Goal: Information Seeking & Learning: Learn about a topic

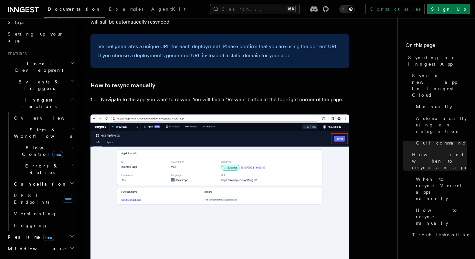
scroll to position [102, 0]
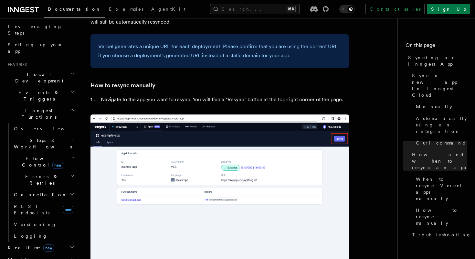
click at [41, 71] on span "Local Development" at bounding box center [37, 77] width 65 height 13
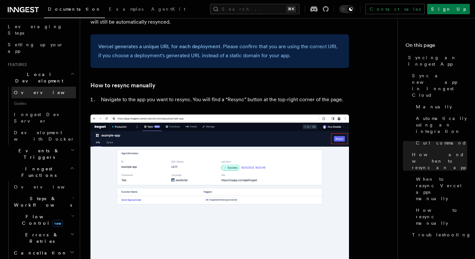
click at [33, 90] on span "Overview" at bounding box center [47, 92] width 67 height 5
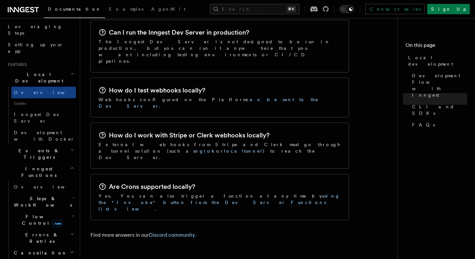
scroll to position [1067, 0]
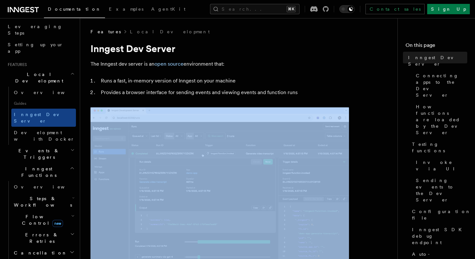
drag, startPoint x: 340, startPoint y: 91, endPoint x: 361, endPoint y: 146, distance: 58.8
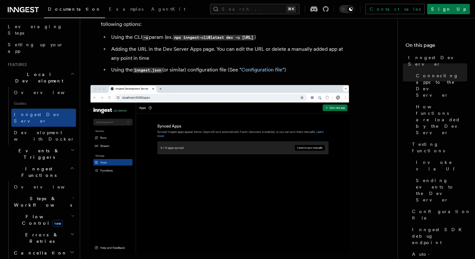
scroll to position [455, 0]
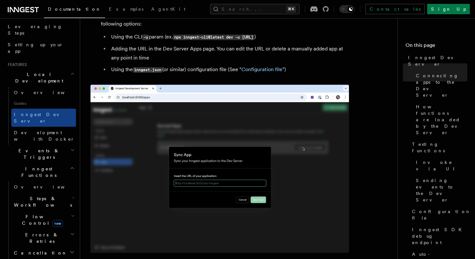
click at [331, 66] on li "Using the inngest.json (or similar) configuration file (See " Configuration fil…" at bounding box center [229, 69] width 240 height 9
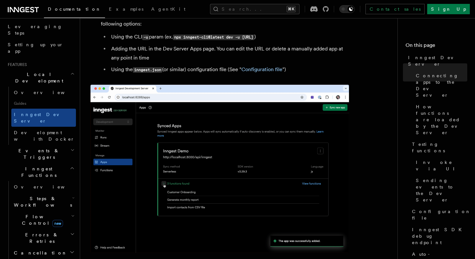
click at [313, 65] on li "Using the inngest.json (or similar) configuration file (See " Configuration fil…" at bounding box center [229, 69] width 240 height 9
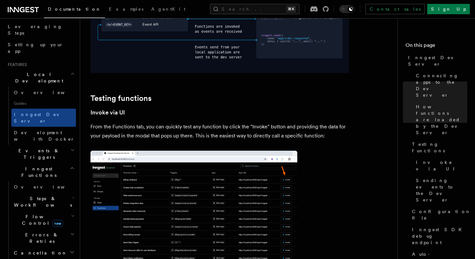
scroll to position [890, 0]
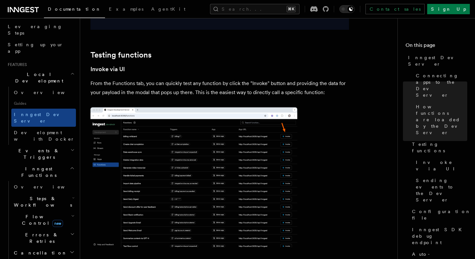
drag, startPoint x: 334, startPoint y: 80, endPoint x: 339, endPoint y: 78, distance: 5.5
click at [339, 79] on p "From the Functions tab, you can quickly test any function by click the "Invoke"…" at bounding box center [220, 88] width 259 height 18
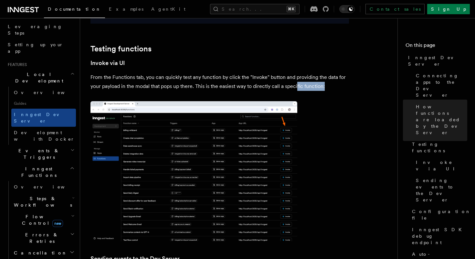
drag, startPoint x: 333, startPoint y: 70, endPoint x: 296, endPoint y: 70, distance: 36.2
click at [296, 73] on p "From the Functions tab, you can quickly test any function by click the "Invoke"…" at bounding box center [220, 82] width 259 height 18
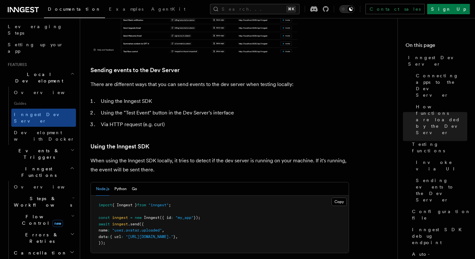
scroll to position [1104, 0]
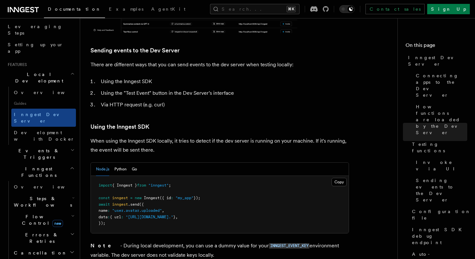
click at [164, 183] on span ""inngest"" at bounding box center [158, 185] width 20 height 5
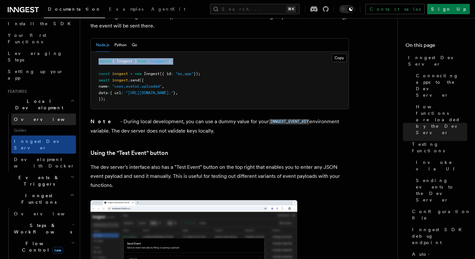
scroll to position [48, 0]
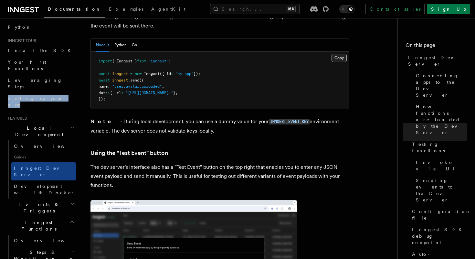
click at [337, 54] on button "Copy Copied" at bounding box center [339, 58] width 15 height 8
click at [238, 82] on pre "import { Inngest } from "inngest" ; const inngest = new Inngest ({ id : "my_app…" at bounding box center [220, 80] width 258 height 57
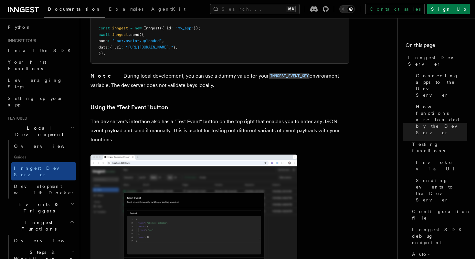
scroll to position [1282, 0]
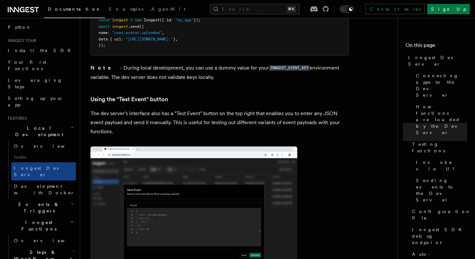
click at [202, 109] on p "The dev server's interface also has a "Test Event" button on the top right that…" at bounding box center [220, 122] width 259 height 27
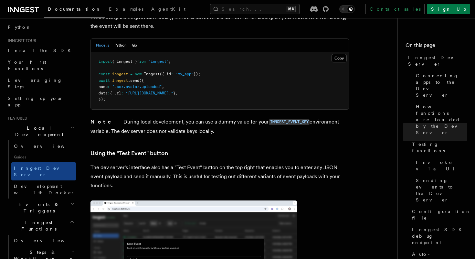
click at [202, 93] on article "Features Local Development Inngest Dev Server The Inngest dev server is an open…" at bounding box center [242, 15] width 302 height 2430
click at [201, 93] on article "Features Local Development Inngest Dev Server The Inngest dev server is an open…" at bounding box center [242, 15] width 302 height 2430
click at [203, 149] on h3 "Using the "Test Event" button" at bounding box center [220, 153] width 259 height 9
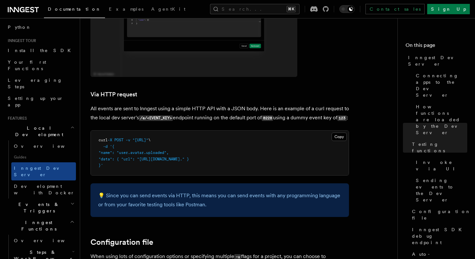
click at [206, 110] on p "All events are sent to Inngest using a simple HTTP API with a JSON body. Here i…" at bounding box center [220, 113] width 259 height 18
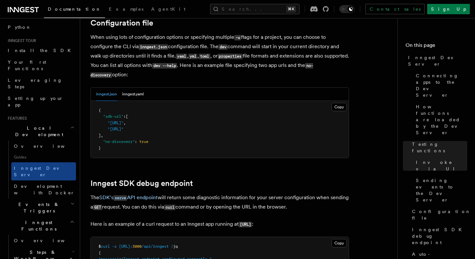
click at [204, 109] on pre "{ "sdk-url" : [ "http://localhost:3000/api/inngest" , "http://localhost:3030/ap…" at bounding box center [220, 129] width 258 height 57
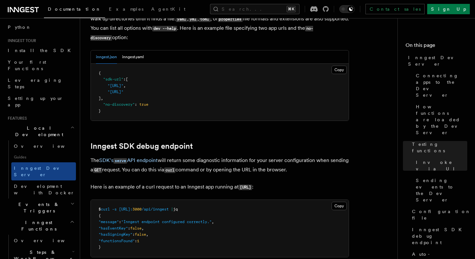
scroll to position [1794, 0]
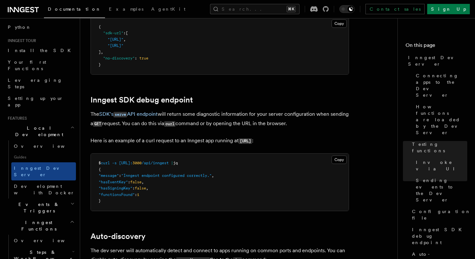
click at [204, 110] on p "The SDK's serve API endpoint will return some diagnostic information for your s…" at bounding box center [220, 119] width 259 height 19
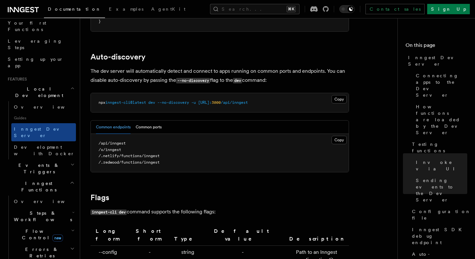
scroll to position [2031, 0]
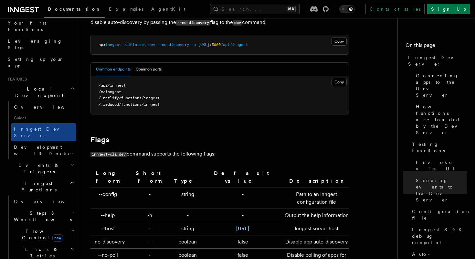
click at [220, 106] on pre "/api/inngest /x/inngest /.netlify/functions/inngest /.redwood/functions/inngest" at bounding box center [220, 95] width 258 height 38
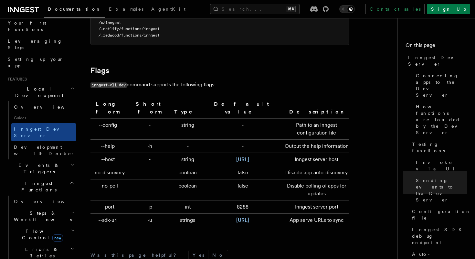
click at [204, 134] on td "-" at bounding box center [243, 129] width 78 height 21
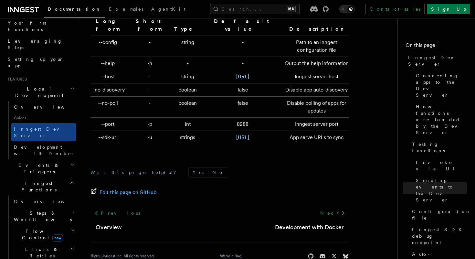
click at [174, 131] on td "strings" at bounding box center [188, 137] width 32 height 13
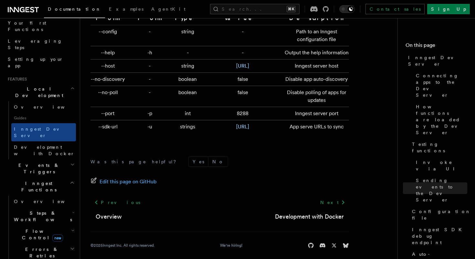
click at [73, 162] on icon "button" at bounding box center [72, 164] width 4 height 5
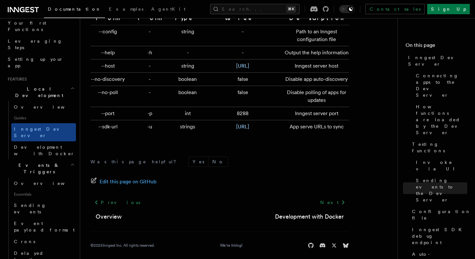
click at [72, 162] on icon "button" at bounding box center [72, 164] width 4 height 5
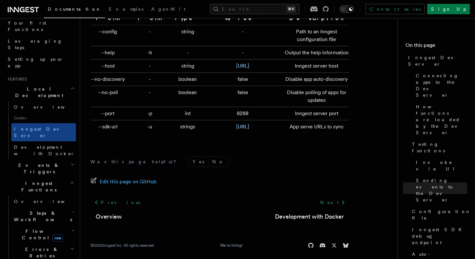
scroll to position [122, 0]
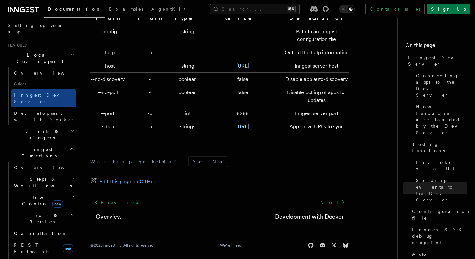
click at [52, 176] on span "Steps & Workflows" at bounding box center [41, 182] width 61 height 13
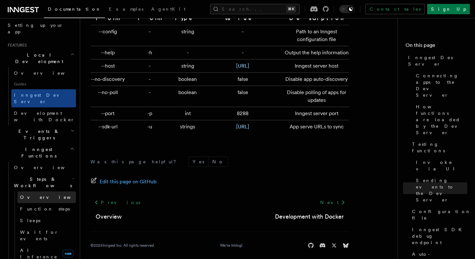
click at [43, 191] on link "Overview" at bounding box center [46, 197] width 59 height 12
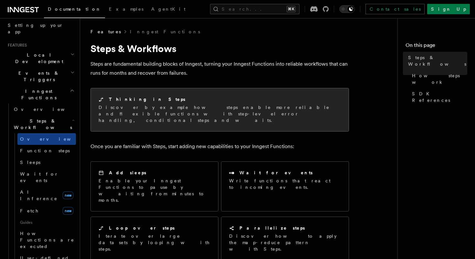
click at [162, 115] on p "Discover by example how steps enable more reliable and flexible functions with …" at bounding box center [220, 113] width 242 height 19
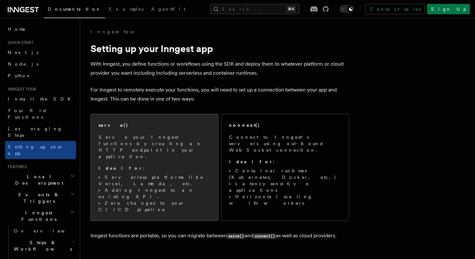
scroll to position [34, 0]
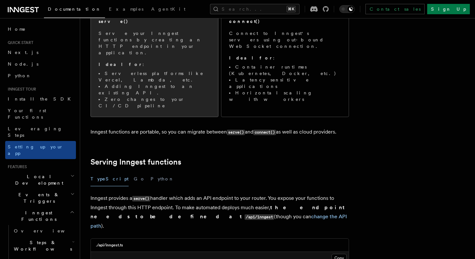
click at [168, 80] on div "serve() Serve your Inngest functions by creating an HTTP endpoint in your appli…" at bounding box center [154, 63] width 127 height 106
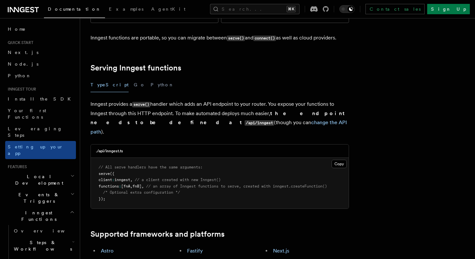
scroll to position [233, 0]
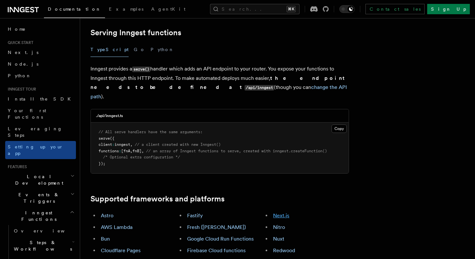
click at [274, 212] on link "Next.js" at bounding box center [281, 215] width 16 height 6
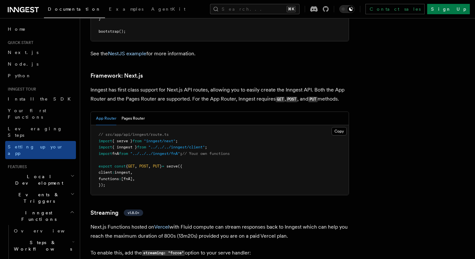
scroll to position [4191, 0]
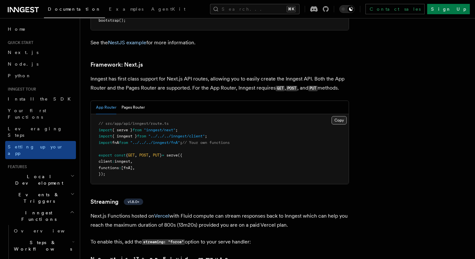
click at [335, 116] on button "Copy Copied" at bounding box center [339, 120] width 15 height 8
click at [176, 149] on pre "// src/app/api/inngest/route.ts import { serve } from "inngest/next" ; import {…" at bounding box center [220, 149] width 258 height 70
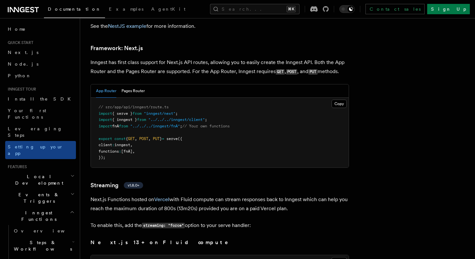
scroll to position [4190, 0]
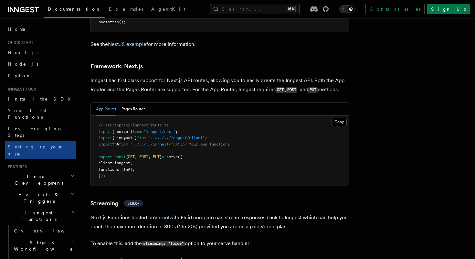
click at [232, 123] on pre "// src/app/api/inngest/route.ts import { serve } from "inngest/next" ; import {…" at bounding box center [220, 151] width 258 height 70
click at [215, 142] on span "// Your own functions" at bounding box center [206, 144] width 48 height 5
drag, startPoint x: 224, startPoint y: 114, endPoint x: 211, endPoint y: 114, distance: 12.6
click at [211, 142] on span "// Your own functions" at bounding box center [206, 144] width 48 height 5
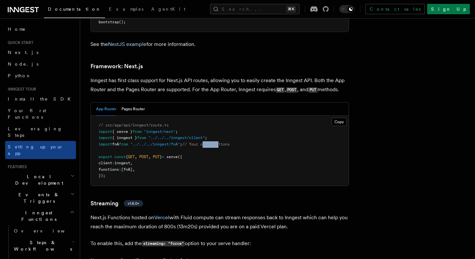
drag, startPoint x: 213, startPoint y: 115, endPoint x: 229, endPoint y: 115, distance: 15.8
click at [229, 142] on span "// Your own functions" at bounding box center [206, 144] width 48 height 5
click at [222, 118] on pre "// src/app/api/inngest/route.ts import { serve } from "inngest/next" ; import {…" at bounding box center [220, 151] width 258 height 70
click at [202, 120] on pre "// src/app/api/inngest/route.ts import { serve } from "inngest/next" ; import {…" at bounding box center [220, 151] width 258 height 70
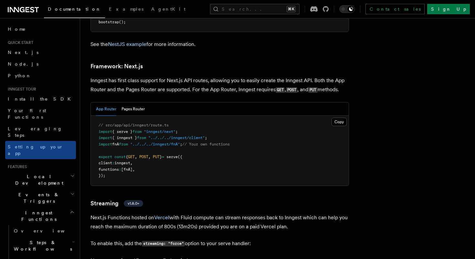
click at [191, 123] on pre "// src/app/api/inngest/route.ts import { serve } from "inngest/next" ; import {…" at bounding box center [220, 151] width 258 height 70
click at [132, 102] on button "Pages Router" at bounding box center [133, 108] width 23 height 13
click at [105, 102] on button "App Router" at bounding box center [106, 108] width 20 height 13
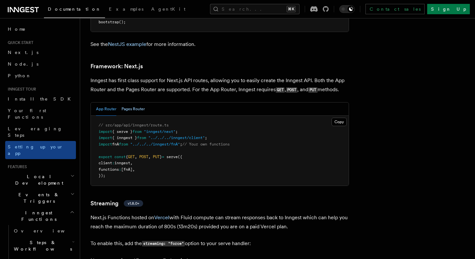
click at [137, 102] on button "Pages Router" at bounding box center [133, 108] width 23 height 13
click at [105, 102] on button "App Router" at bounding box center [106, 108] width 20 height 13
click at [135, 102] on button "Pages Router" at bounding box center [133, 108] width 23 height 13
click at [111, 102] on button "App Router" at bounding box center [106, 108] width 20 height 13
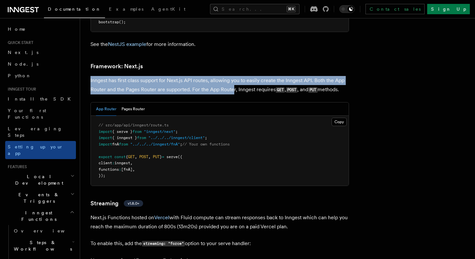
drag, startPoint x: 232, startPoint y: 45, endPoint x: 233, endPoint y: 57, distance: 12.0
click at [233, 76] on p "Inngest has first class support for Next.js API routes, allowing you to easily …" at bounding box center [220, 85] width 259 height 18
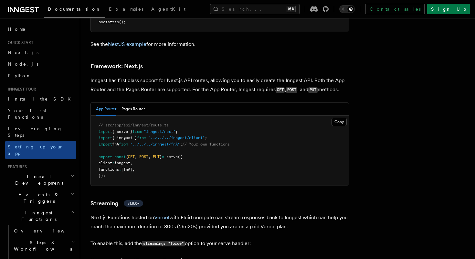
click at [244, 116] on pre "// src/app/api/inngest/route.ts import { serve } from "inngest/next" ; import {…" at bounding box center [220, 151] width 258 height 70
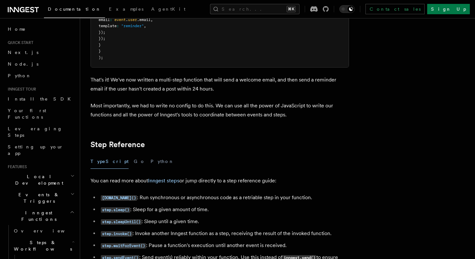
scroll to position [1098, 0]
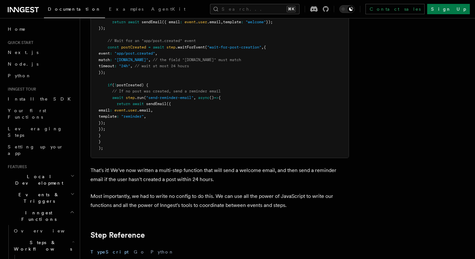
click at [157, 125] on pre "export default inngest .createFunction ( { id : "activation-email" } , { event …" at bounding box center [220, 69] width 258 height 177
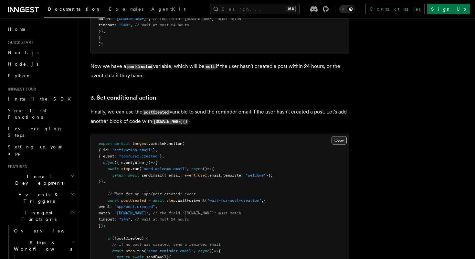
click at [343, 145] on button "Copy Copied" at bounding box center [339, 140] width 15 height 8
click at [215, 98] on h3 "3. Set conditional action" at bounding box center [220, 97] width 259 height 9
click at [227, 96] on h3 "3. Set conditional action" at bounding box center [220, 97] width 259 height 9
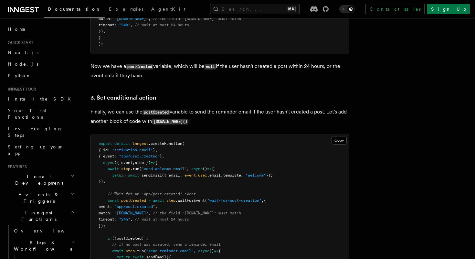
click at [227, 96] on h3 "3. Set conditional action" at bounding box center [220, 97] width 259 height 9
click at [236, 70] on p "Now we have a postCreated variable, which will be null if the user hasn't creat…" at bounding box center [220, 71] width 259 height 18
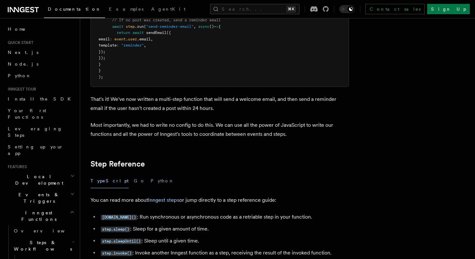
scroll to position [1016, 0]
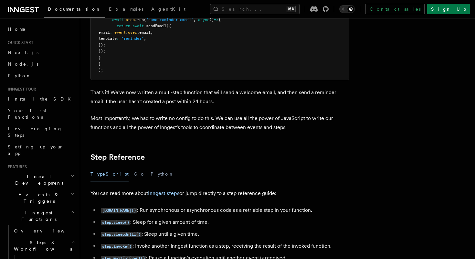
click at [284, 86] on article "Features Inngest Functions Steps & Workflows Multi-Step Functions Use Inngest's…" at bounding box center [247, 239] width 312 height 2452
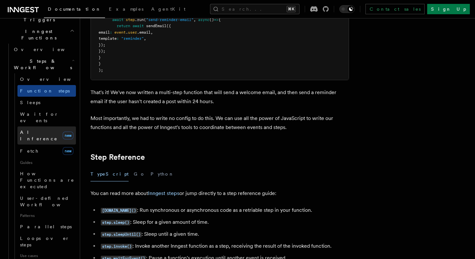
scroll to position [182, 0]
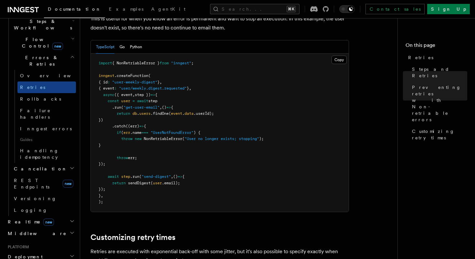
scroll to position [654, 0]
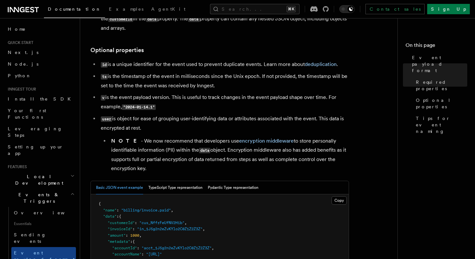
scroll to position [374, 0]
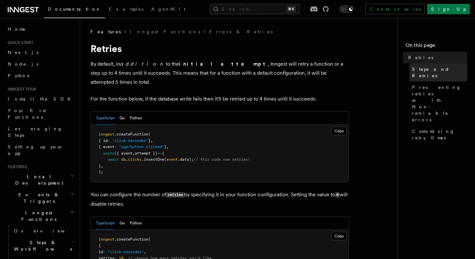
click at [422, 72] on link "Steps and Retries" at bounding box center [439, 72] width 58 height 18
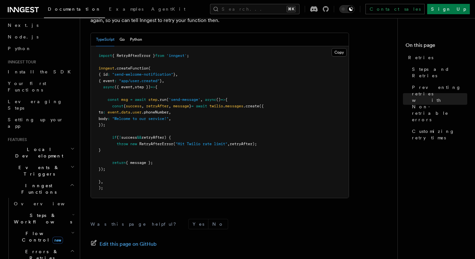
scroll to position [60, 0]
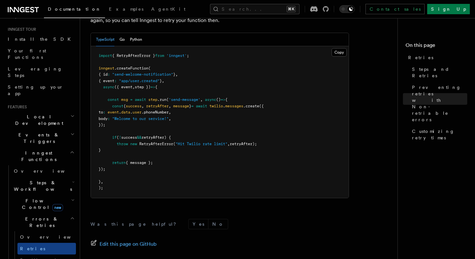
click at [69, 177] on h2 "Steps & Workflows" at bounding box center [43, 186] width 65 height 18
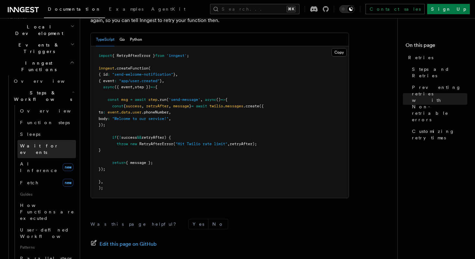
scroll to position [149, 0]
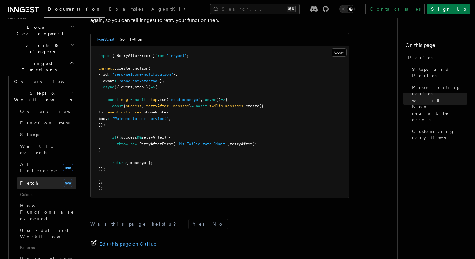
click at [45, 177] on link "Fetch new" at bounding box center [46, 183] width 59 height 13
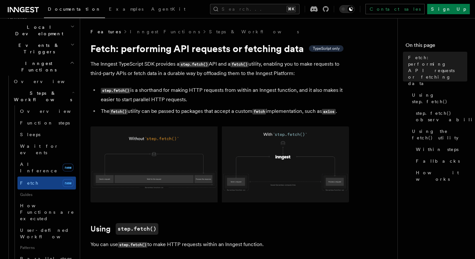
drag, startPoint x: 148, startPoint y: 74, endPoint x: 209, endPoint y: 83, distance: 62.1
drag, startPoint x: 207, startPoint y: 88, endPoint x: 242, endPoint y: 100, distance: 36.5
click at [242, 100] on li "step.fetch() is a shorthand for making HTTP requests from within an Inngest fun…" at bounding box center [224, 95] width 250 height 18
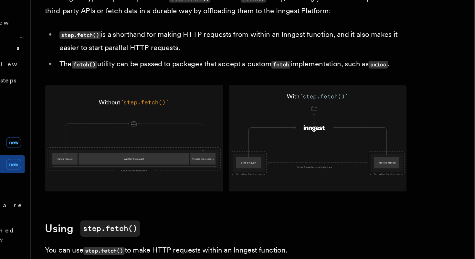
scroll to position [17, 0]
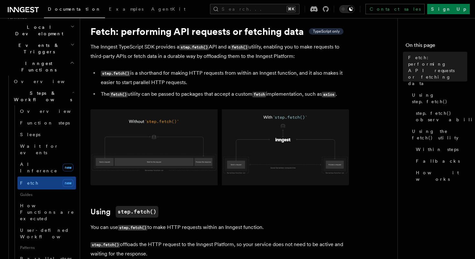
click at [181, 170] on img at bounding box center [220, 147] width 259 height 76
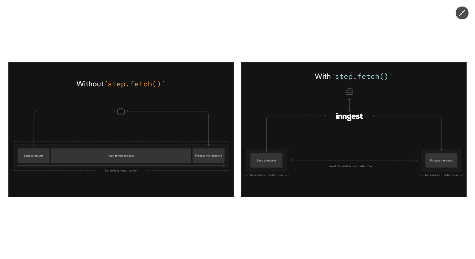
click at [185, 163] on img at bounding box center [237, 129] width 458 height 135
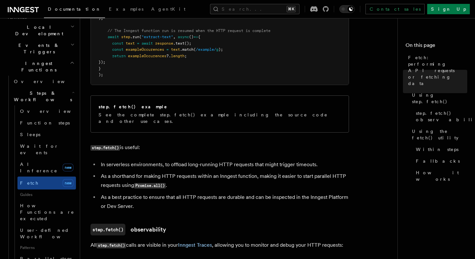
scroll to position [346, 0]
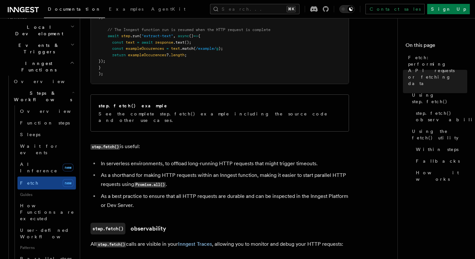
drag, startPoint x: 226, startPoint y: 152, endPoint x: 225, endPoint y: 177, distance: 25.2
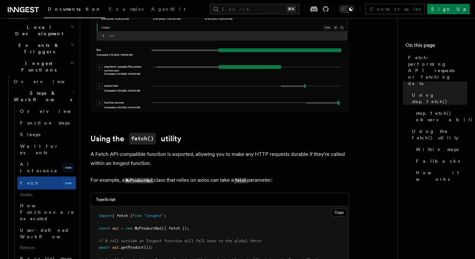
scroll to position [630, 0]
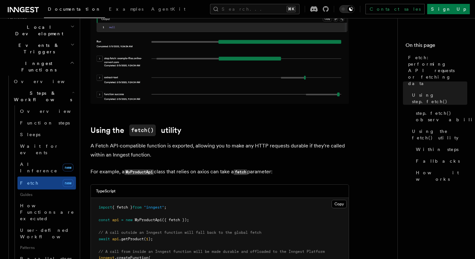
click at [214, 148] on p "A Fetch API-compatible function is exported, allowing you to make any HTTP requ…" at bounding box center [220, 150] width 259 height 18
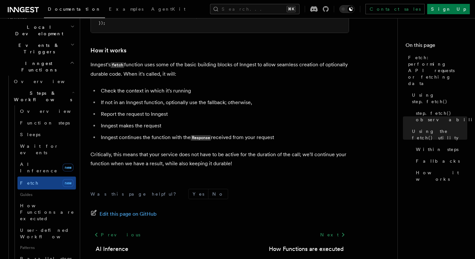
scroll to position [1524, 0]
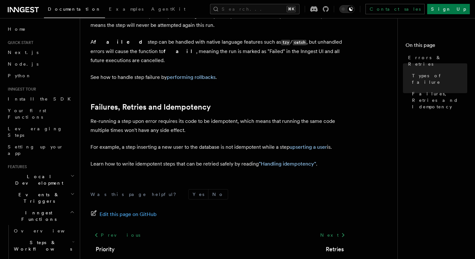
scroll to position [275, 0]
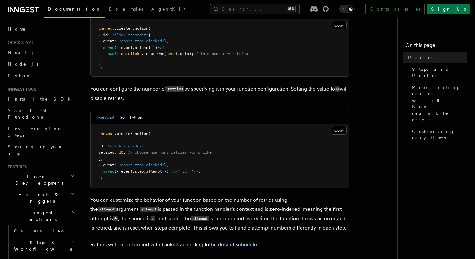
scroll to position [127, 0]
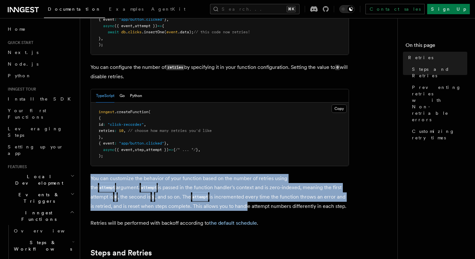
drag, startPoint x: 222, startPoint y: 163, endPoint x: 208, endPoint y: 194, distance: 34.4
click at [208, 194] on p "You can customize the behavior of your function based on the number of retries …" at bounding box center [220, 192] width 259 height 37
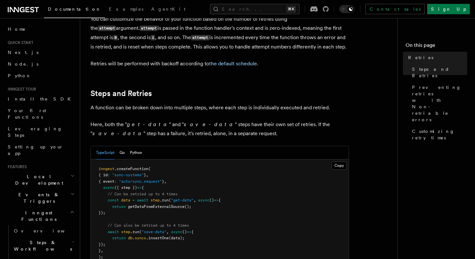
scroll to position [371, 0]
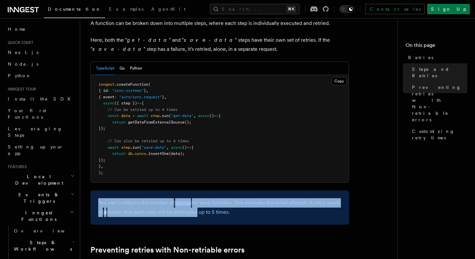
drag, startPoint x: 200, startPoint y: 188, endPoint x: 198, endPoint y: 206, distance: 18.2
click at [198, 206] on div "You can configure the number of retries for each function. This excludes the in…" at bounding box center [220, 207] width 259 height 34
click at [198, 206] on p "You can configure the number of retries for each function. This excludes the in…" at bounding box center [219, 207] width 243 height 19
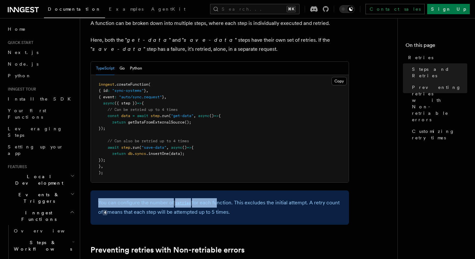
drag, startPoint x: 218, startPoint y: 189, endPoint x: 215, endPoint y: 199, distance: 10.1
click at [215, 199] on div "You can configure the number of retries for each function. This excludes the in…" at bounding box center [220, 207] width 259 height 34
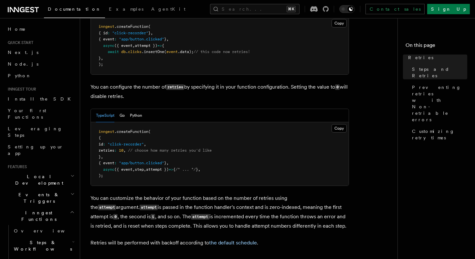
scroll to position [103, 0]
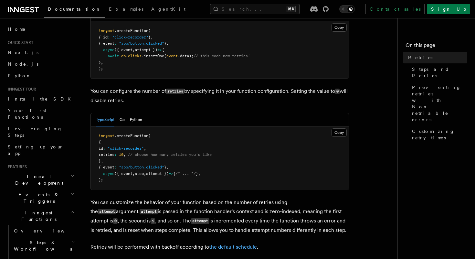
click at [228, 244] on link "the default schedule" at bounding box center [233, 247] width 48 height 6
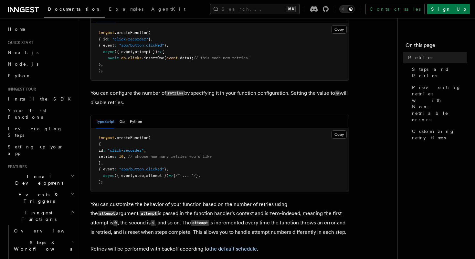
scroll to position [103, 0]
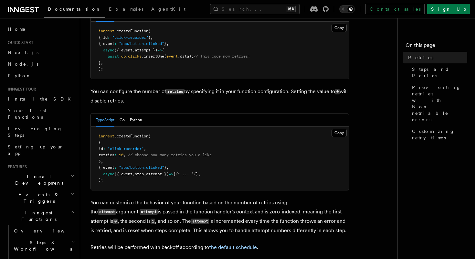
click at [222, 87] on p "You can configure the number of retries by specifying it in your function confi…" at bounding box center [220, 96] width 259 height 18
click at [217, 87] on p "You can configure the number of retries by specifying it in your function confi…" at bounding box center [220, 96] width 259 height 18
